Goal: Find specific page/section: Find specific page/section

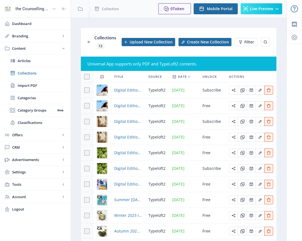
scroll to position [38, 0]
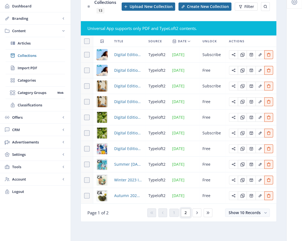
click at [185, 215] on span "2" at bounding box center [185, 213] width 2 height 4
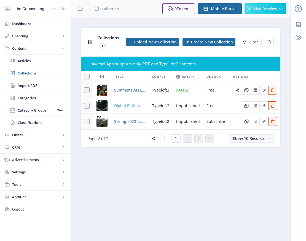
click at [129, 104] on span "Digital Edition 2.1" at bounding box center [129, 106] width 31 height 7
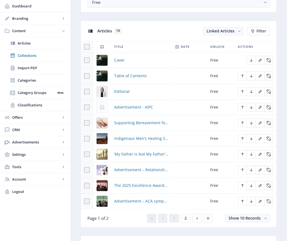
scroll to position [275, 0]
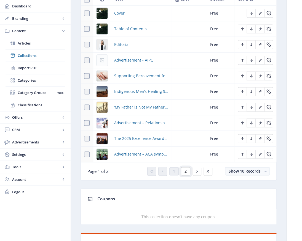
click at [186, 171] on span "2" at bounding box center [185, 171] width 2 height 4
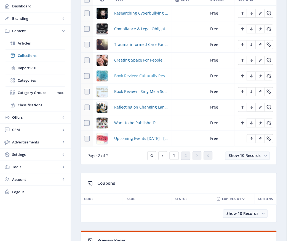
click at [138, 77] on span "Book Review: Culturally Responsive Psychotherapy, Counselling and Psychology Pr…" at bounding box center [141, 76] width 54 height 7
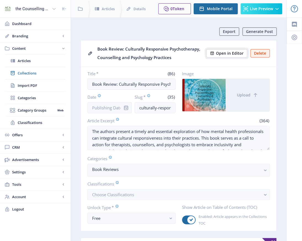
click at [225, 53] on span "Open in Editor" at bounding box center [230, 53] width 28 height 4
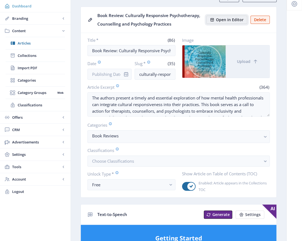
scroll to position [12, 0]
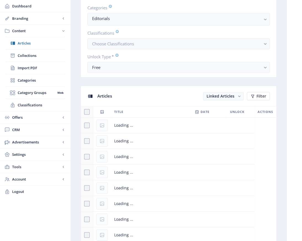
scroll to position [248, 0]
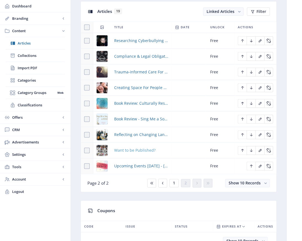
click at [127, 150] on span "Want to be Published?" at bounding box center [134, 150] width 41 height 7
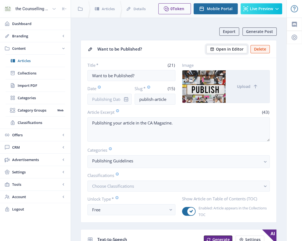
click at [222, 48] on span "Open in Editor" at bounding box center [230, 49] width 28 height 4
